Goal: Information Seeking & Learning: Learn about a topic

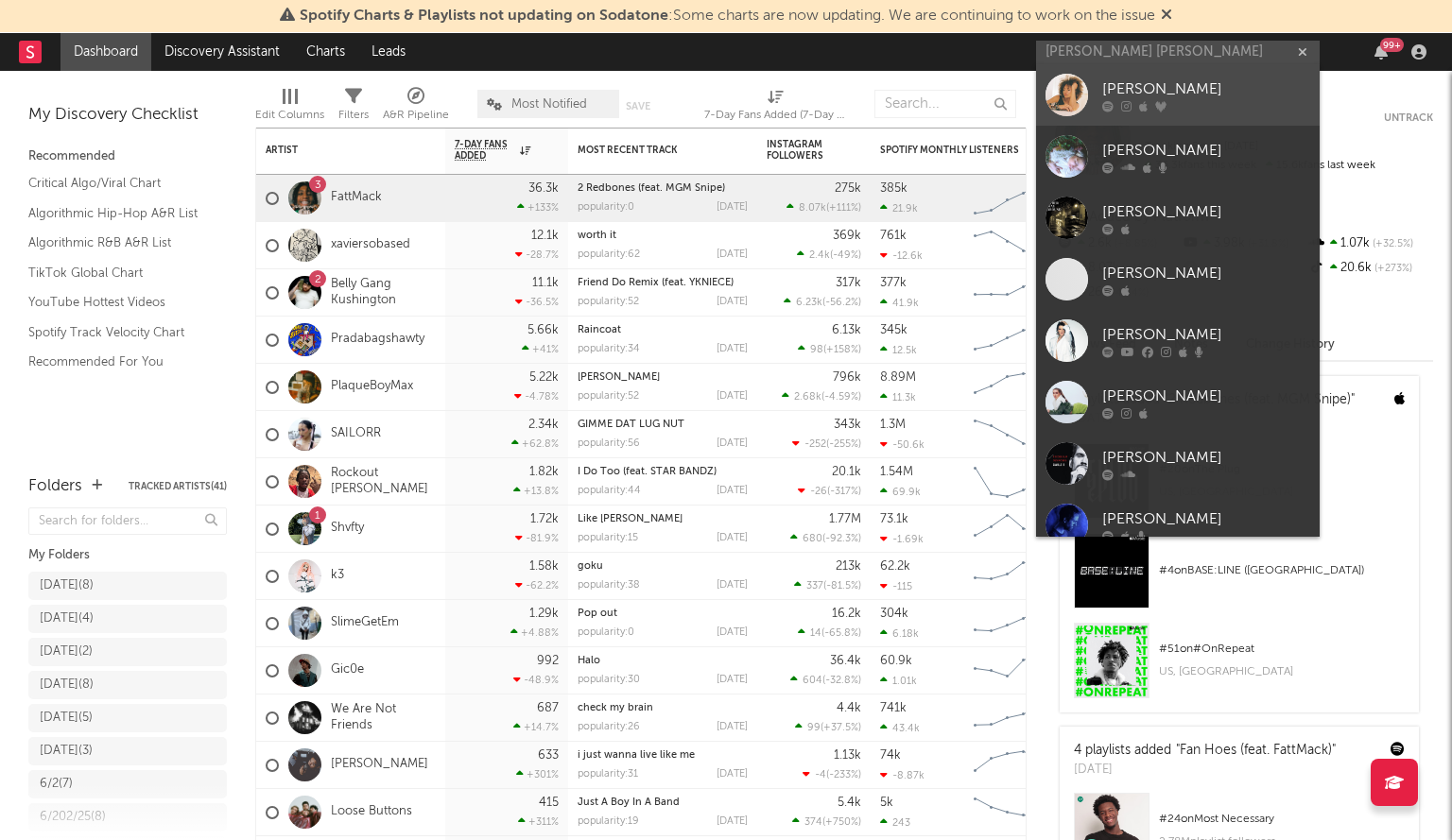
type input "[PERSON_NAME] [PERSON_NAME]"
click at [1074, 84] on div at bounding box center [1066, 94] width 42 height 42
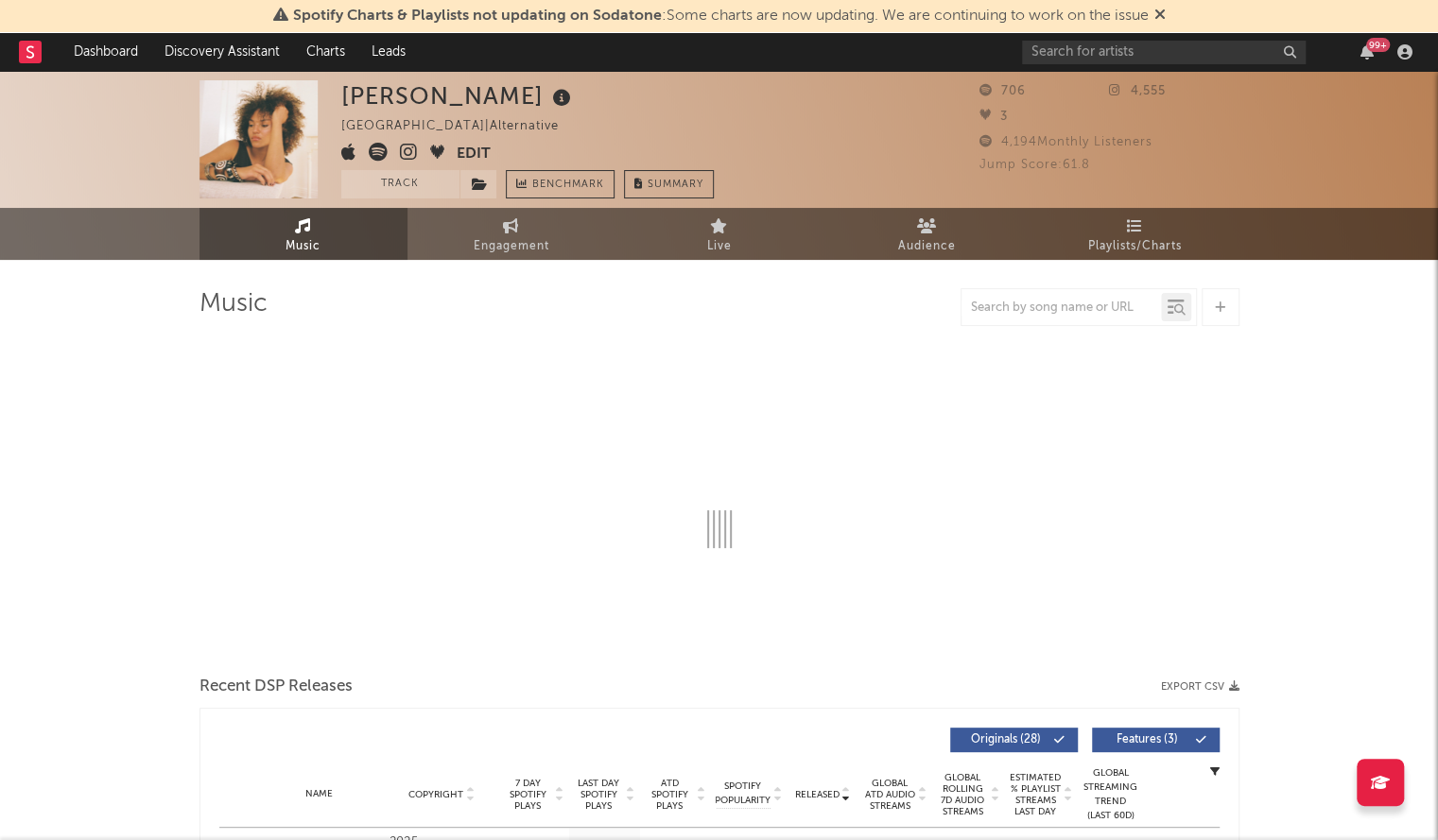
select select "6m"
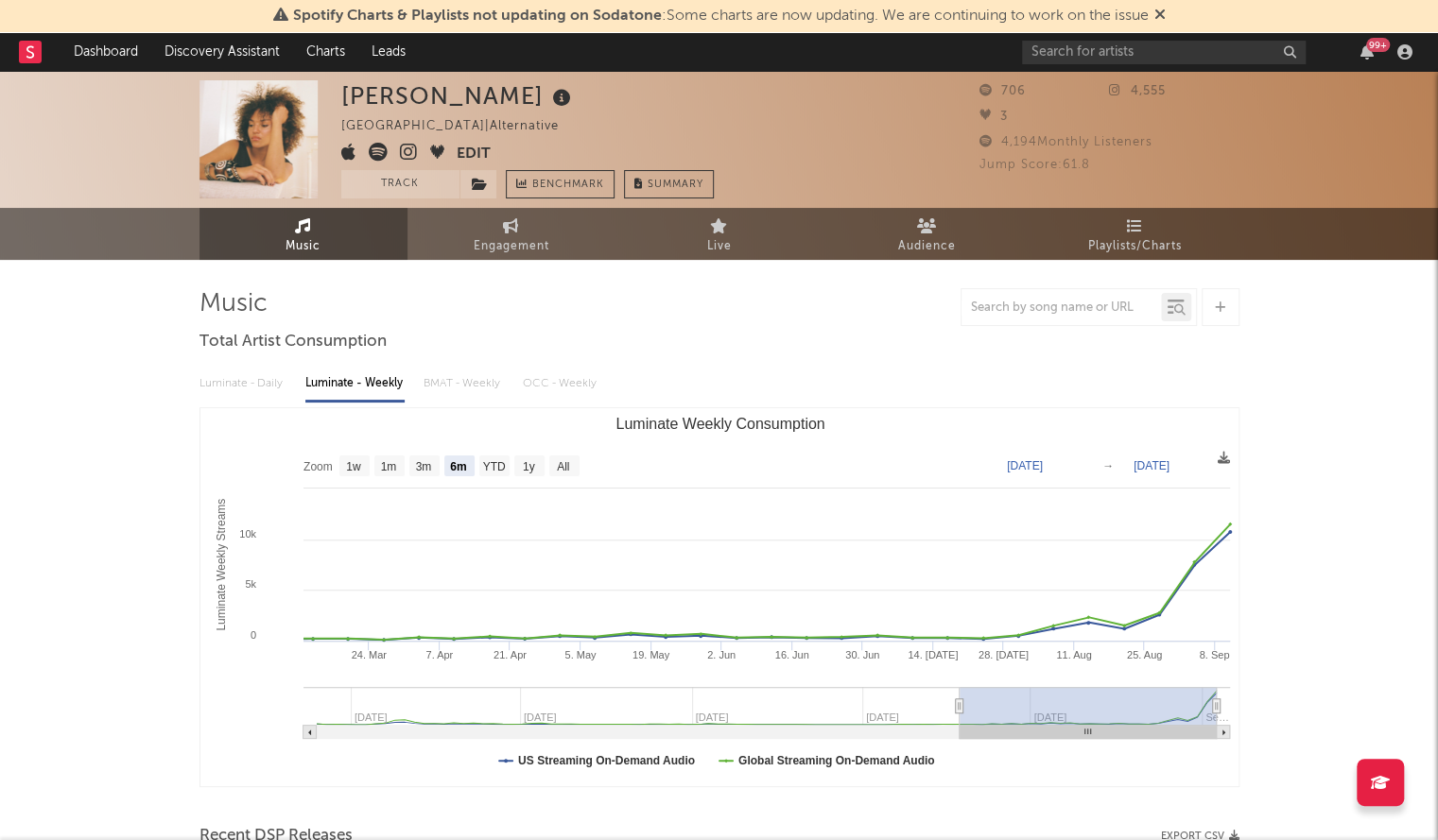
click at [418, 97] on div "[PERSON_NAME]" at bounding box center [459, 96] width 235 height 31
copy div "[PERSON_NAME]"
